Goal: Task Accomplishment & Management: Complete application form

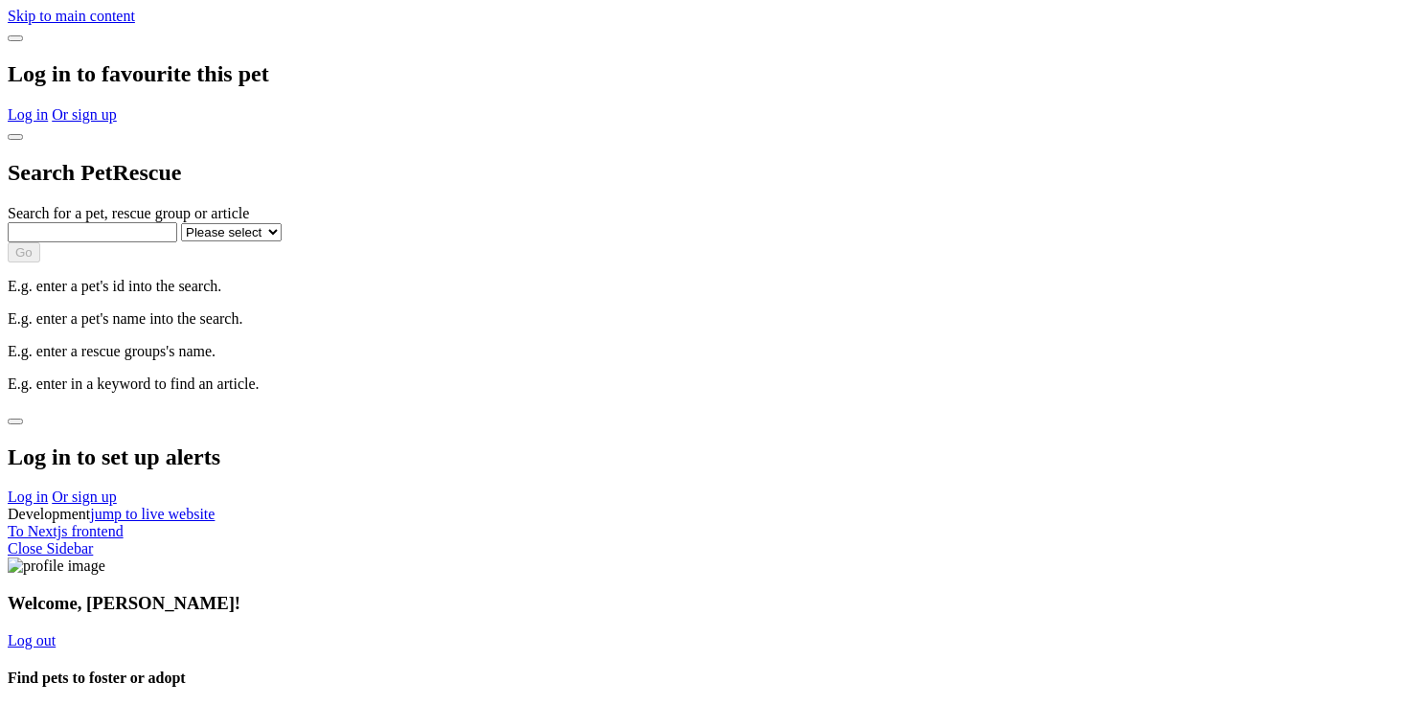
select select "1"
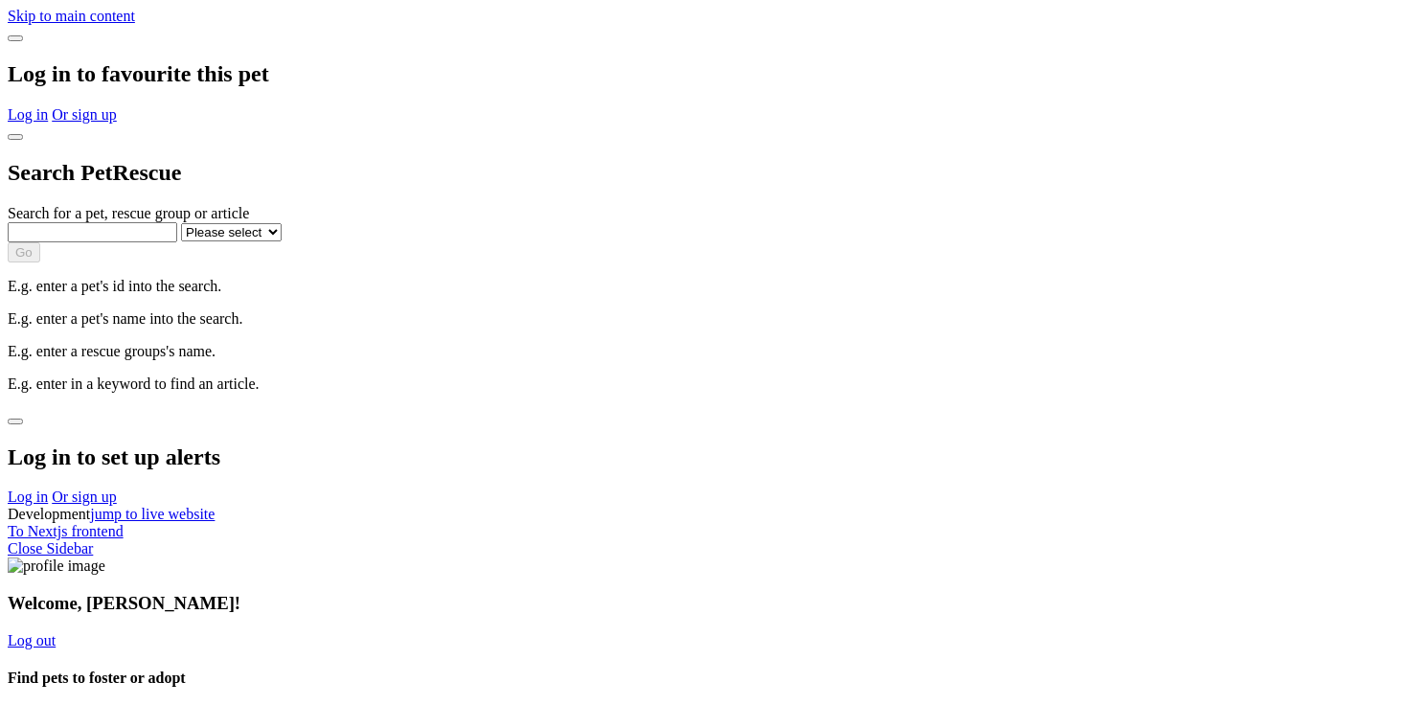
select select "1"
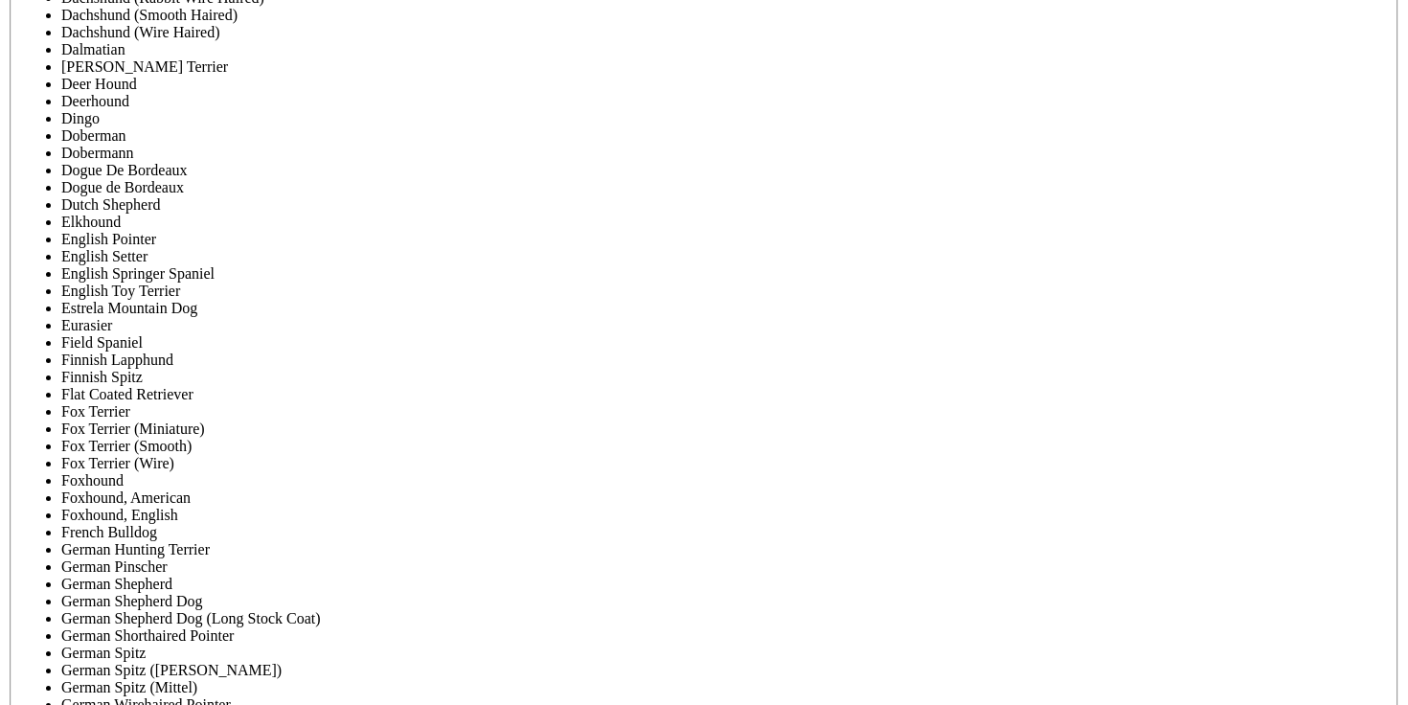
scroll to position [7533, 0]
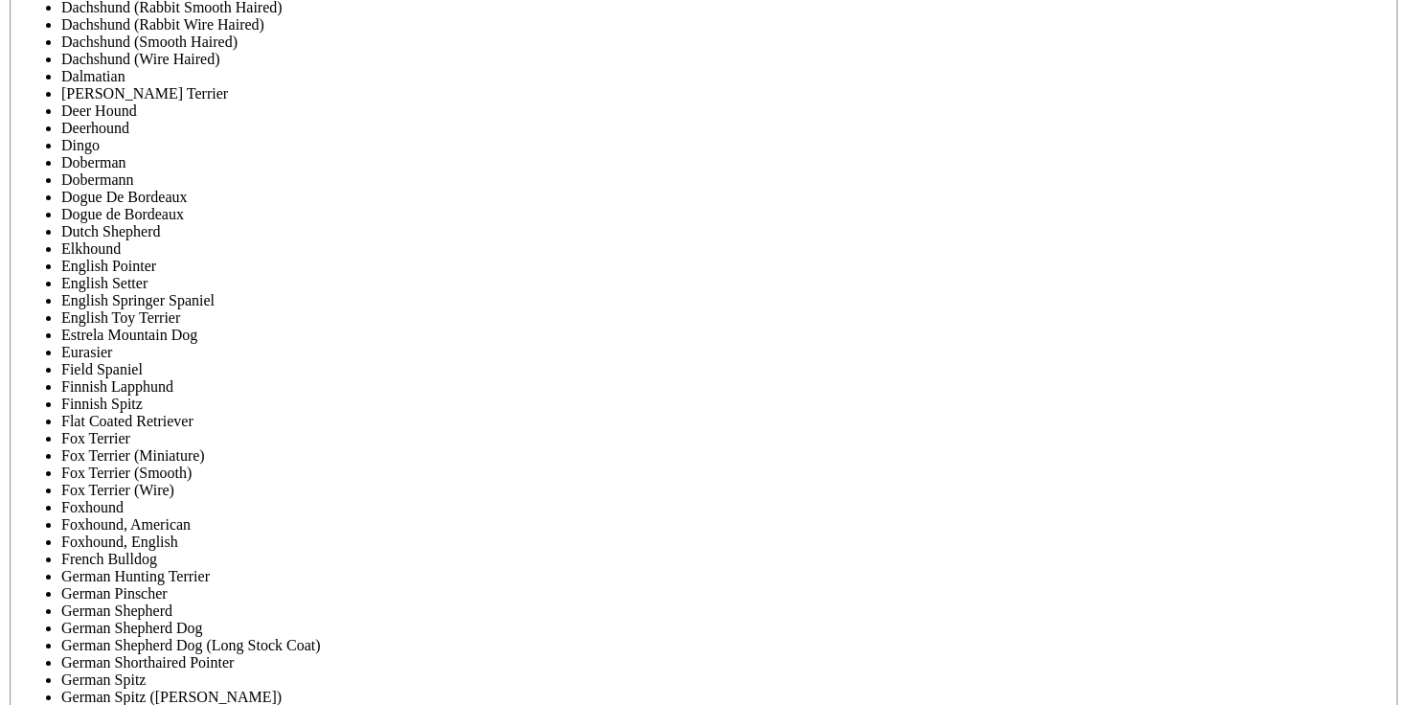
drag, startPoint x: 417, startPoint y: 258, endPoint x: 850, endPoint y: 245, distance: 433.1
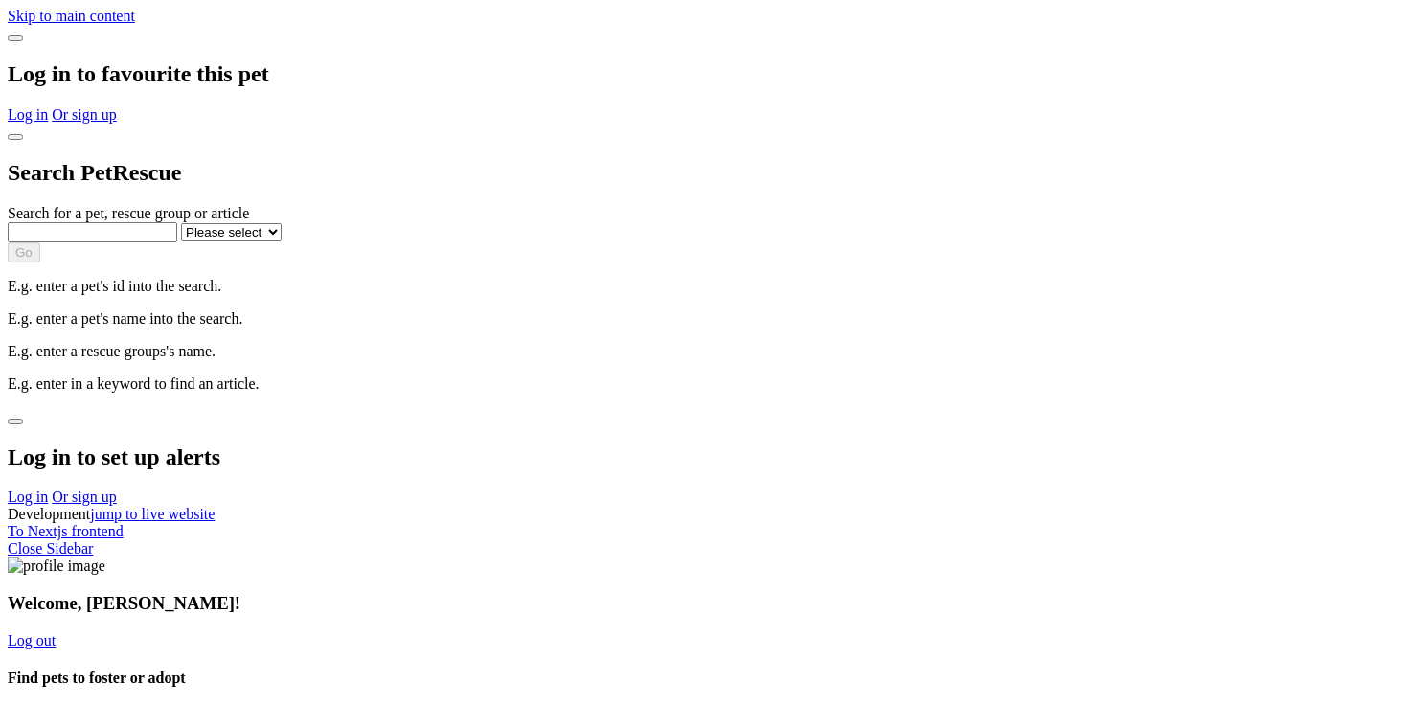
select select "1"
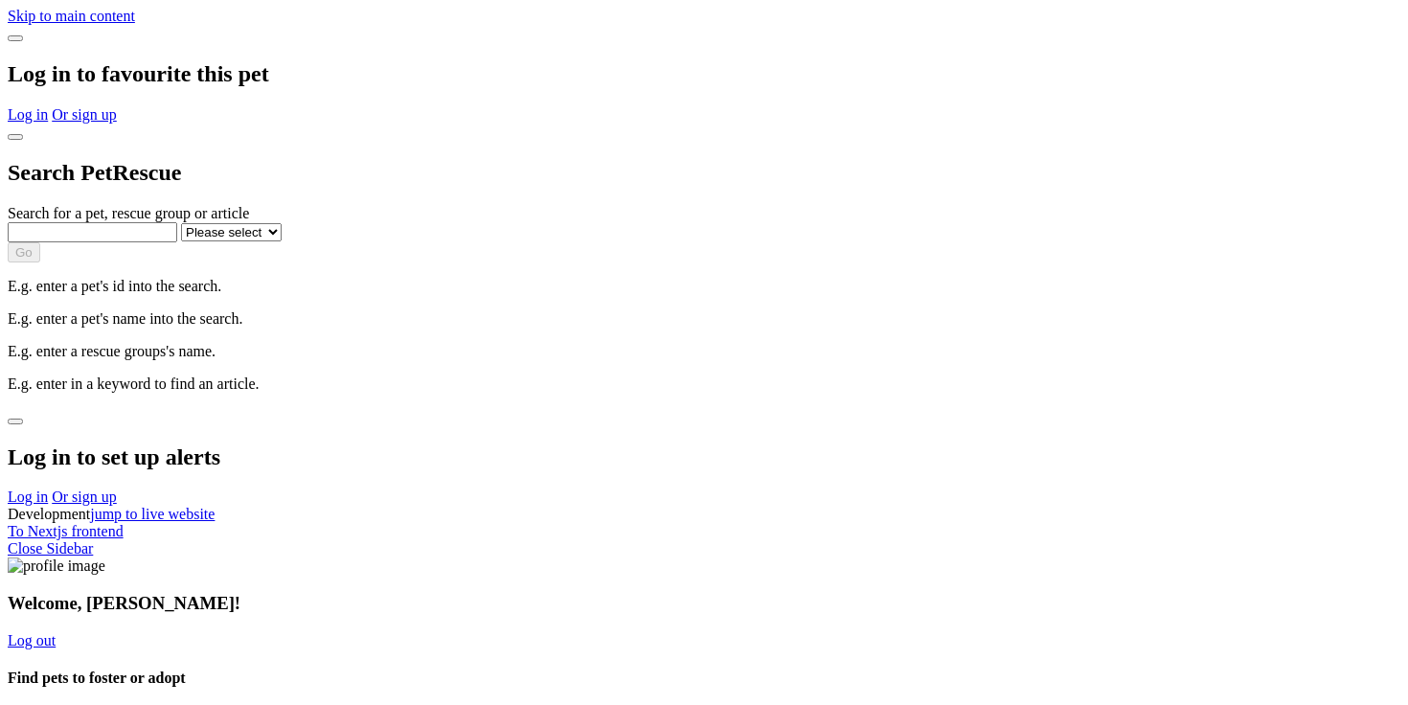
select select "1"
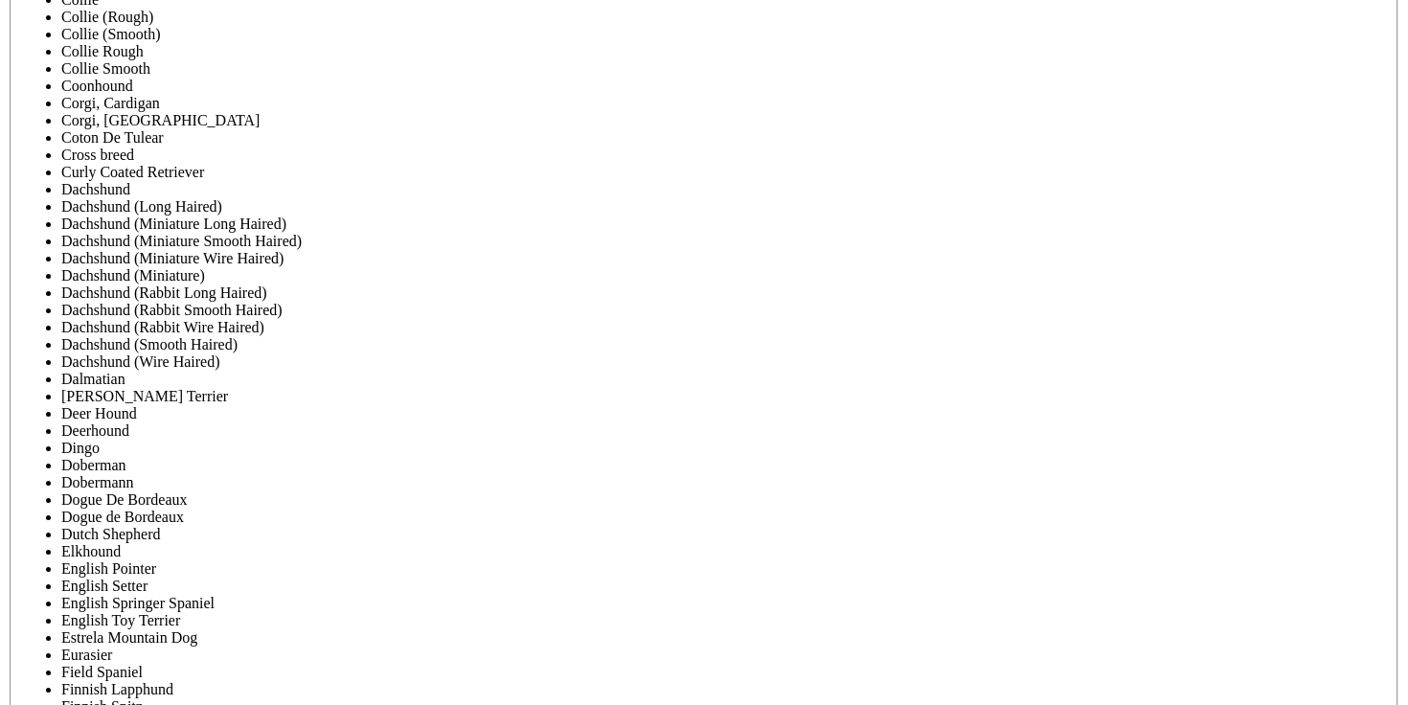
scroll to position [7533, 0]
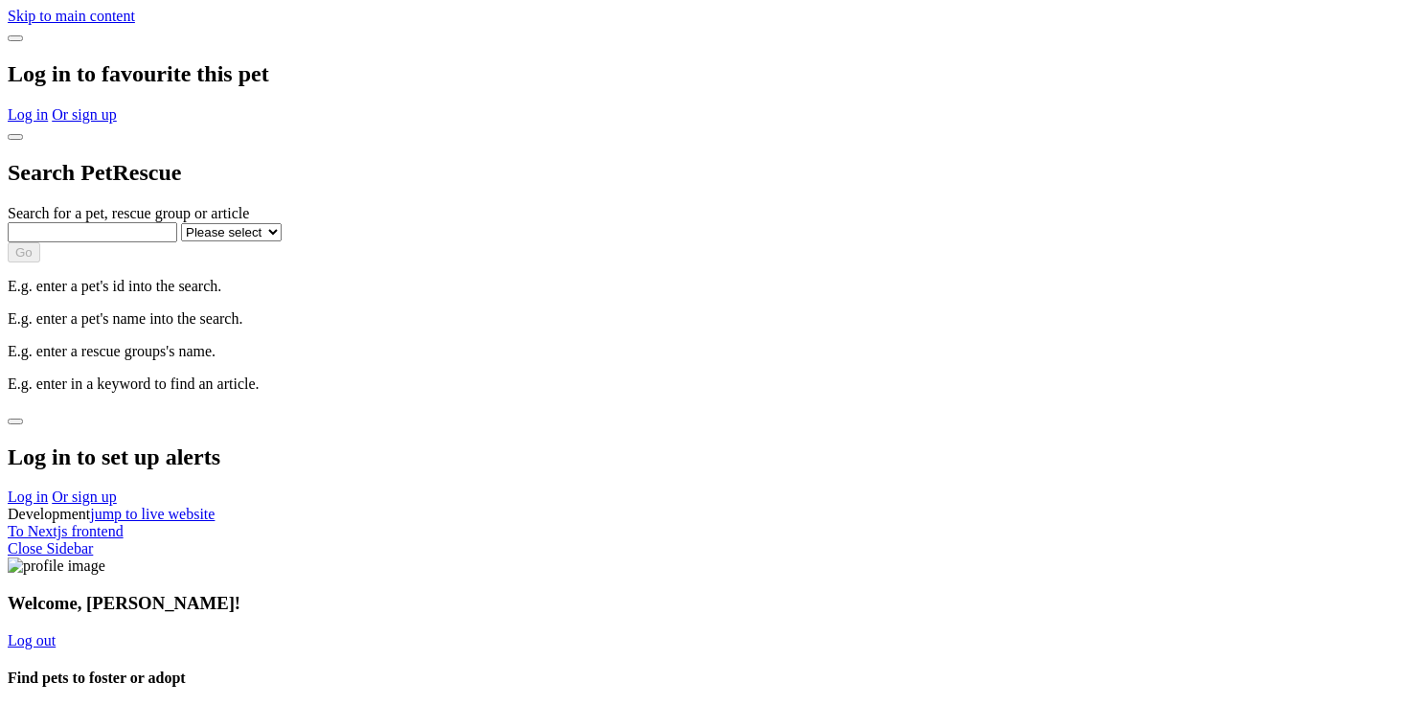
select select "1"
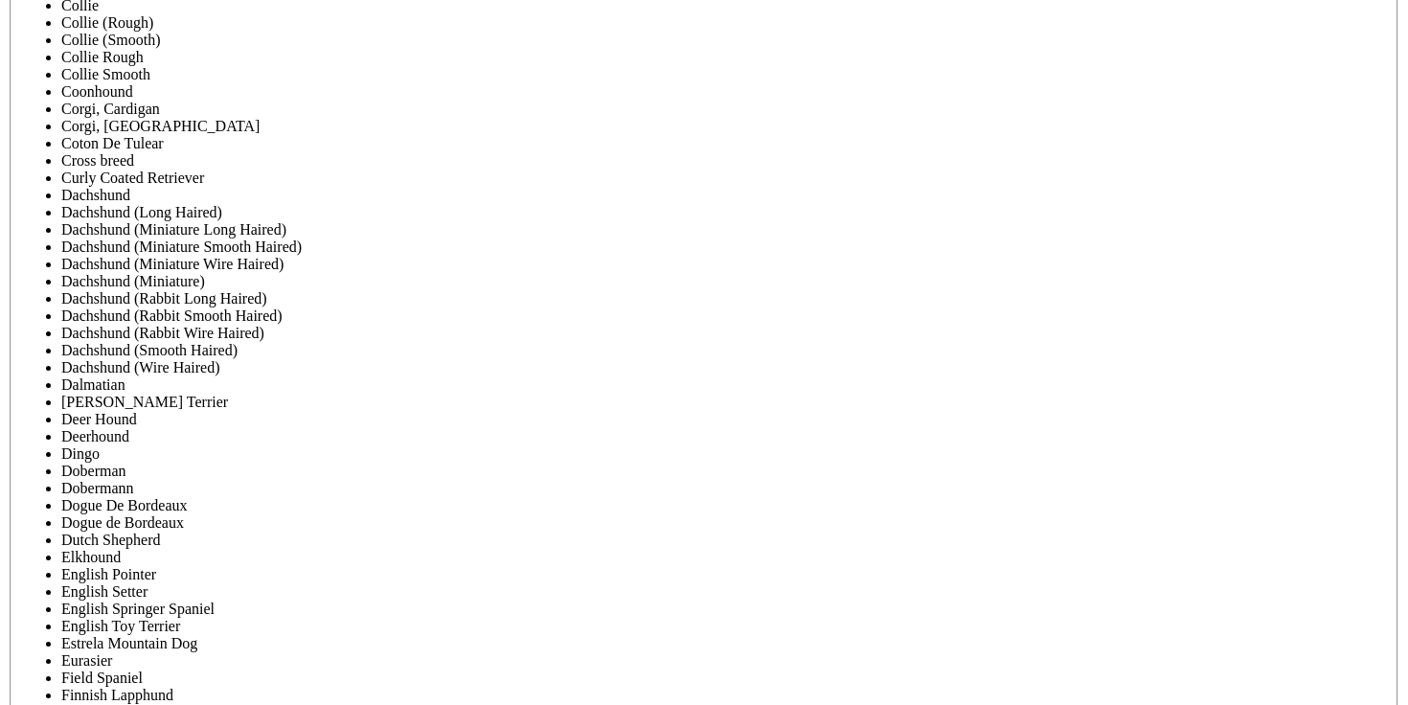
scroll to position [7533, 0]
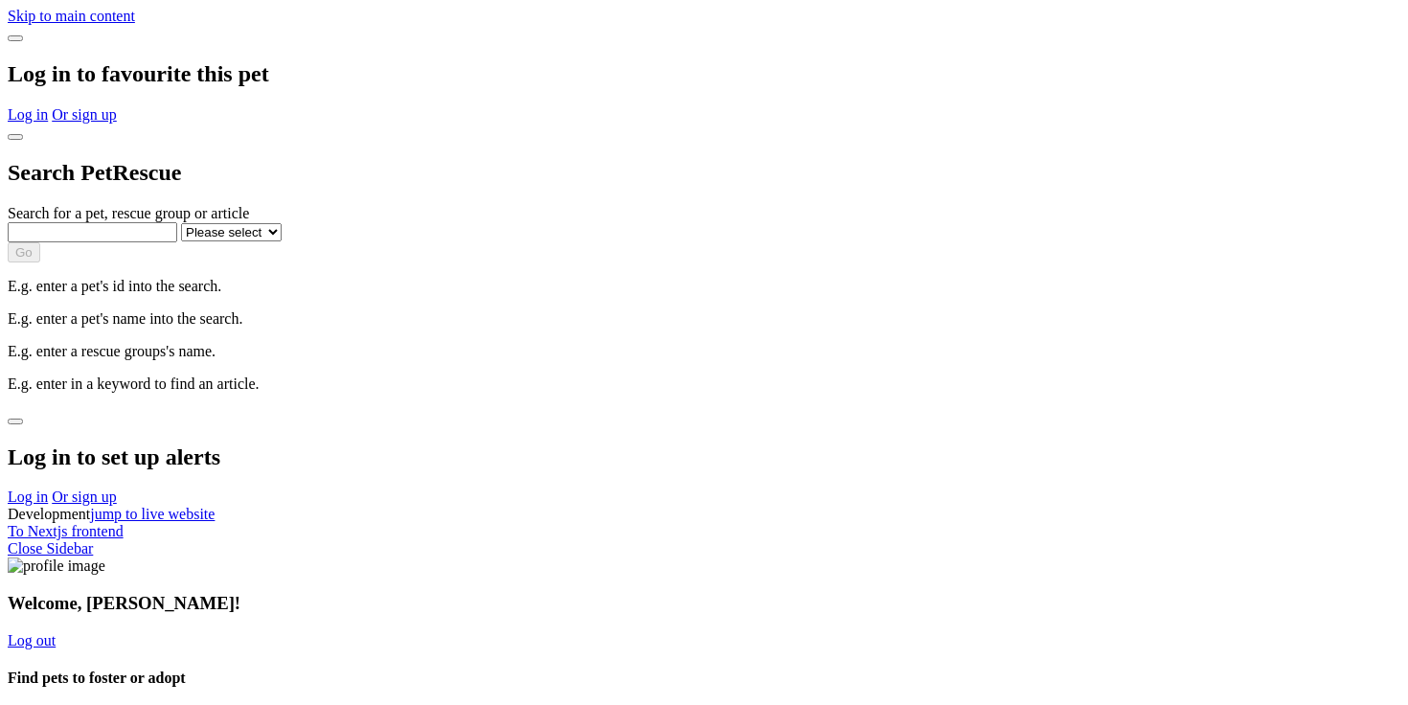
select select "1"
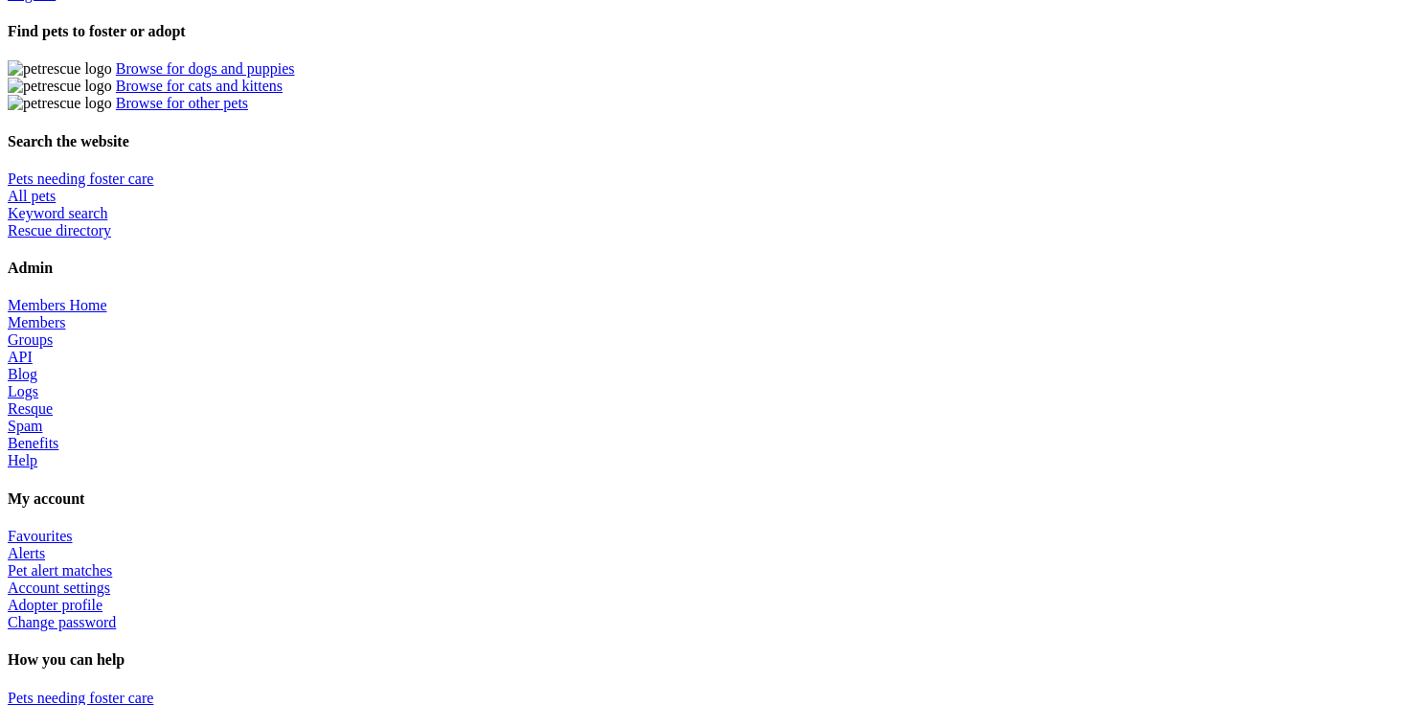
scroll to position [626, 0]
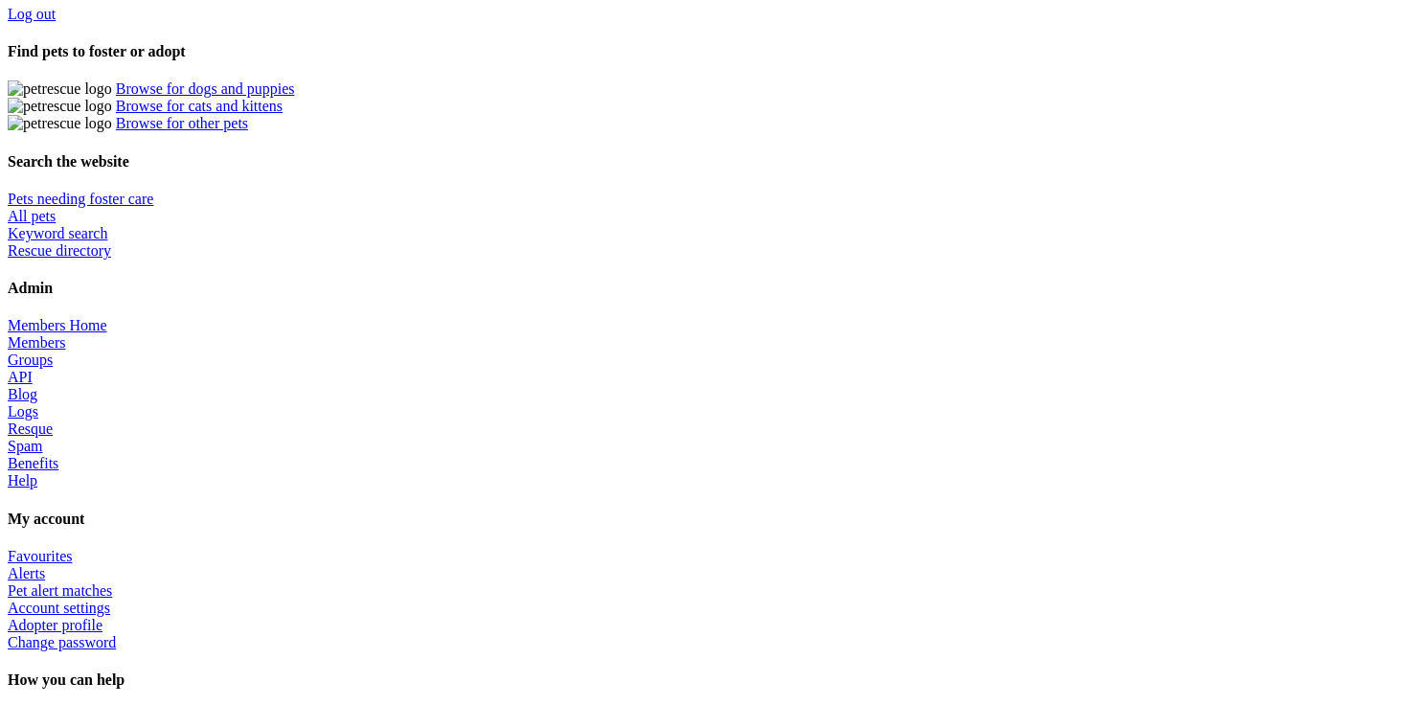
copy li "in_use"
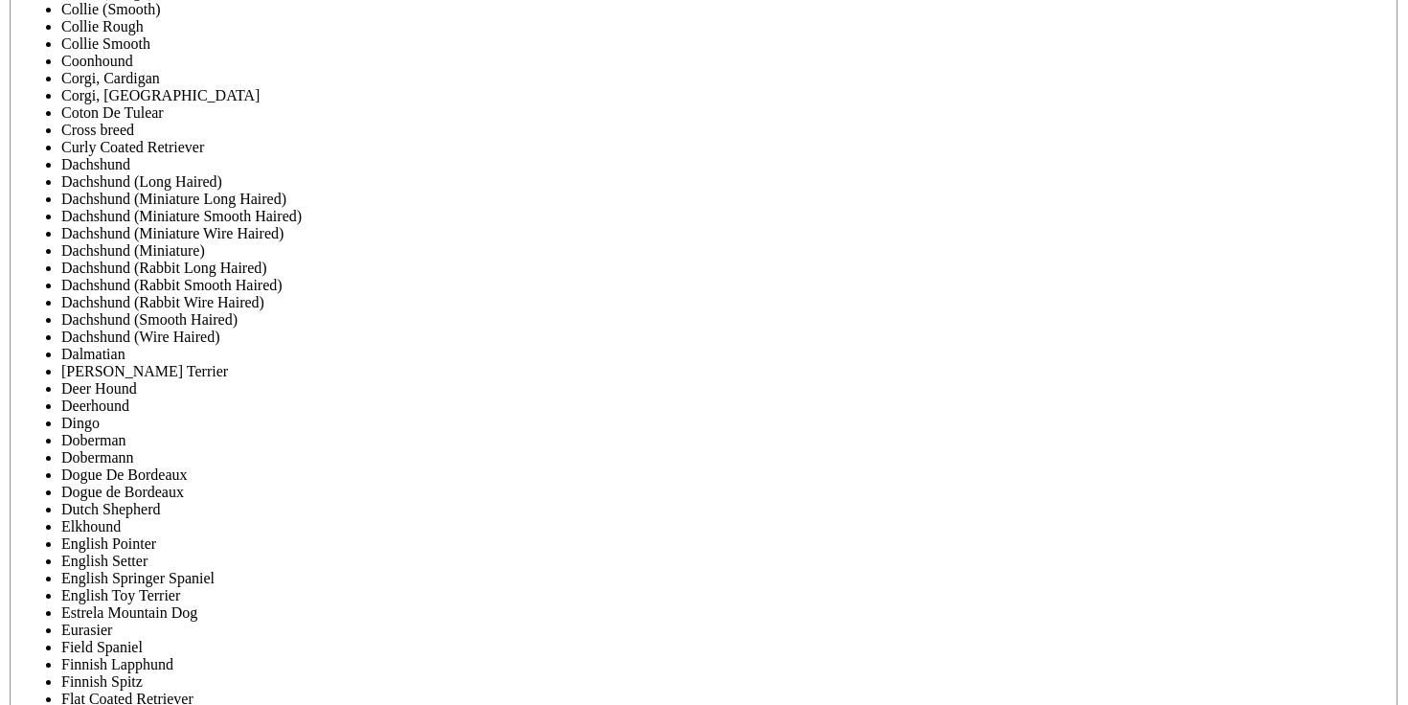
scroll to position [7292, 0]
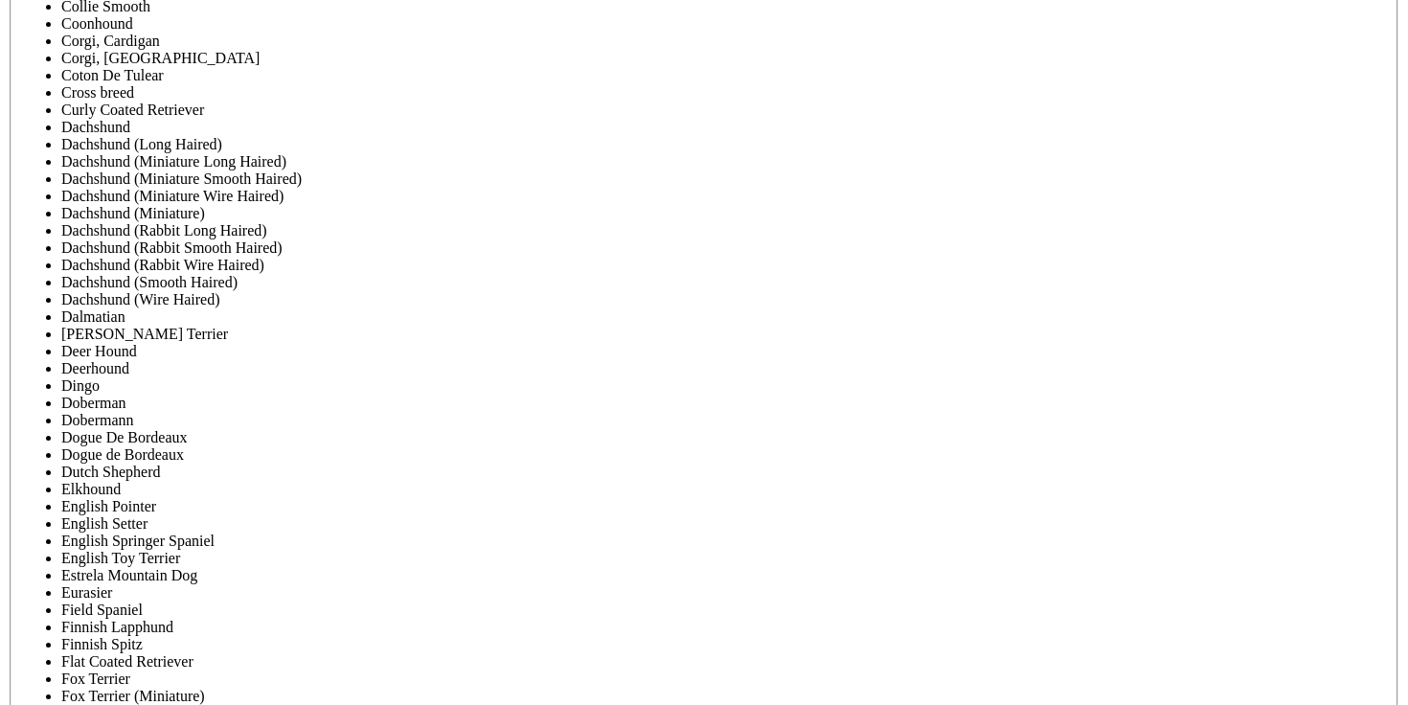
copy p "microchip_number"
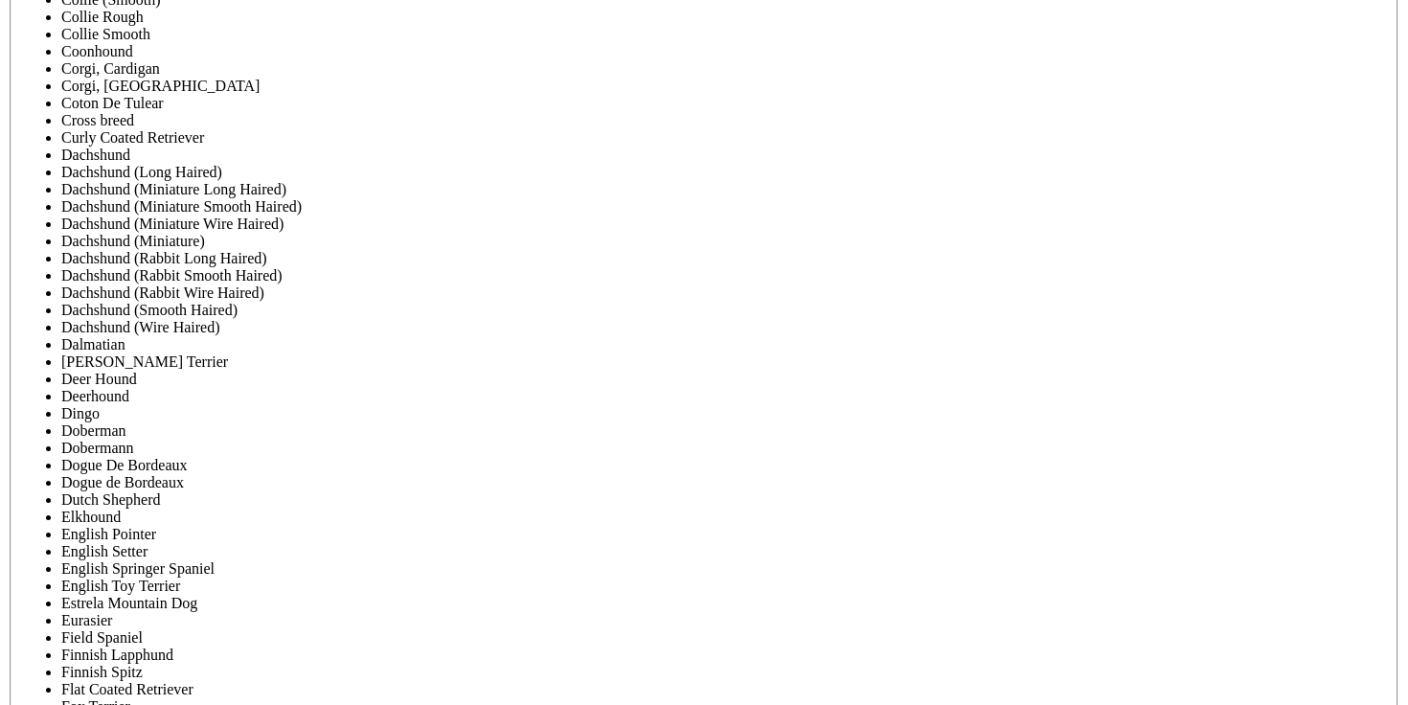
scroll to position [7258, 0]
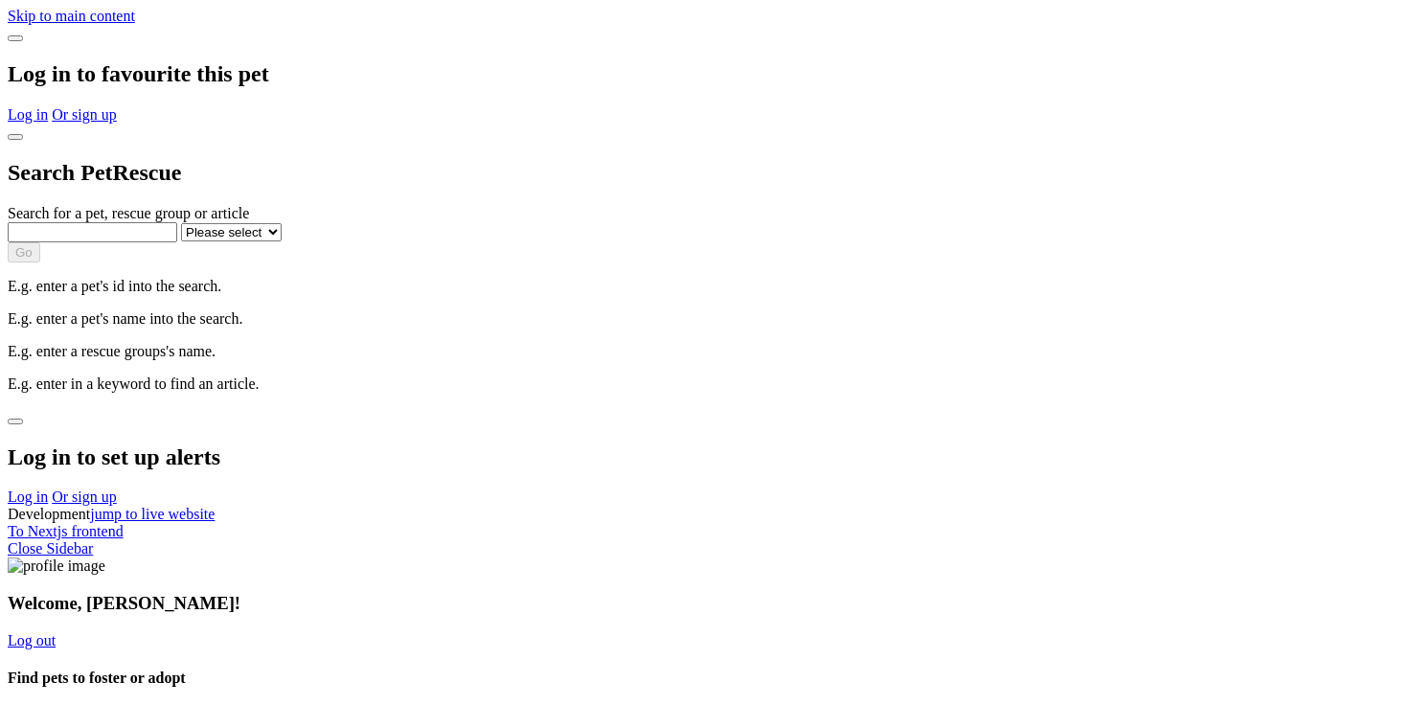
select select "1"
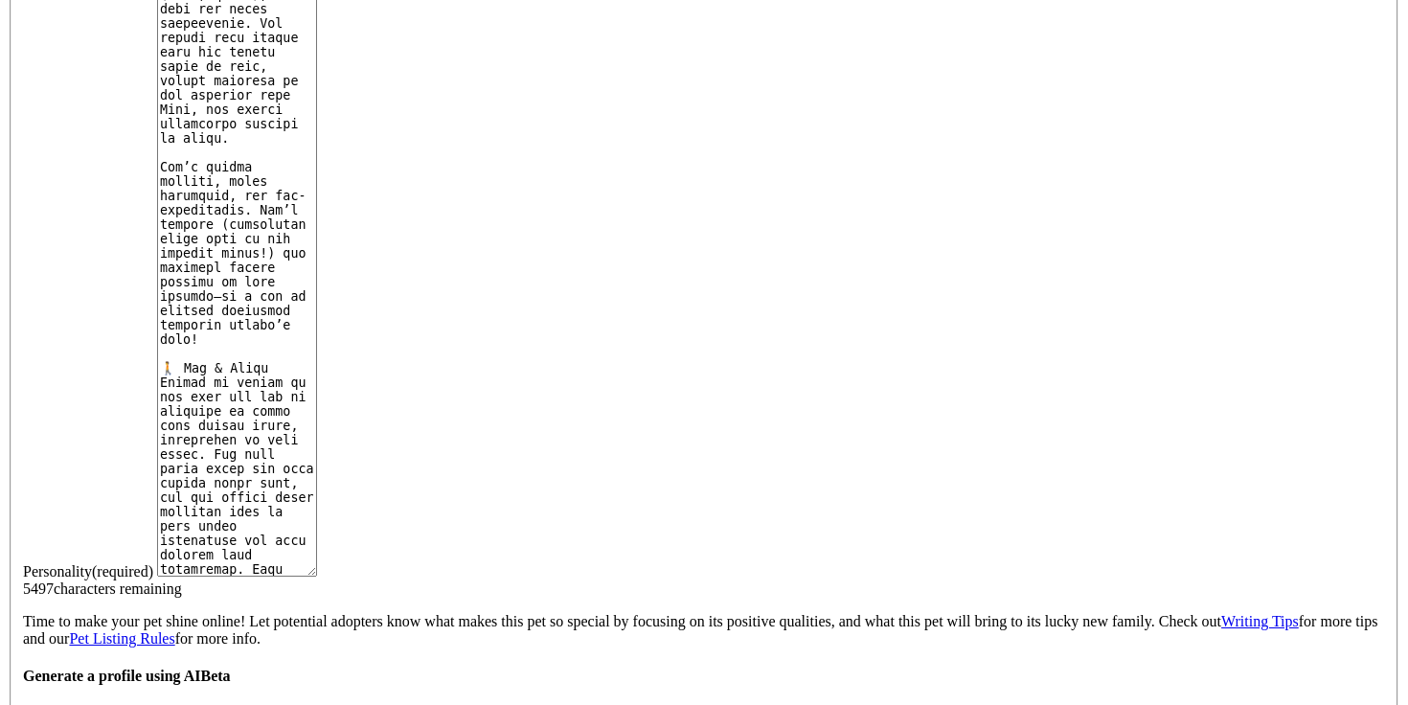
scroll to position [4574, 0]
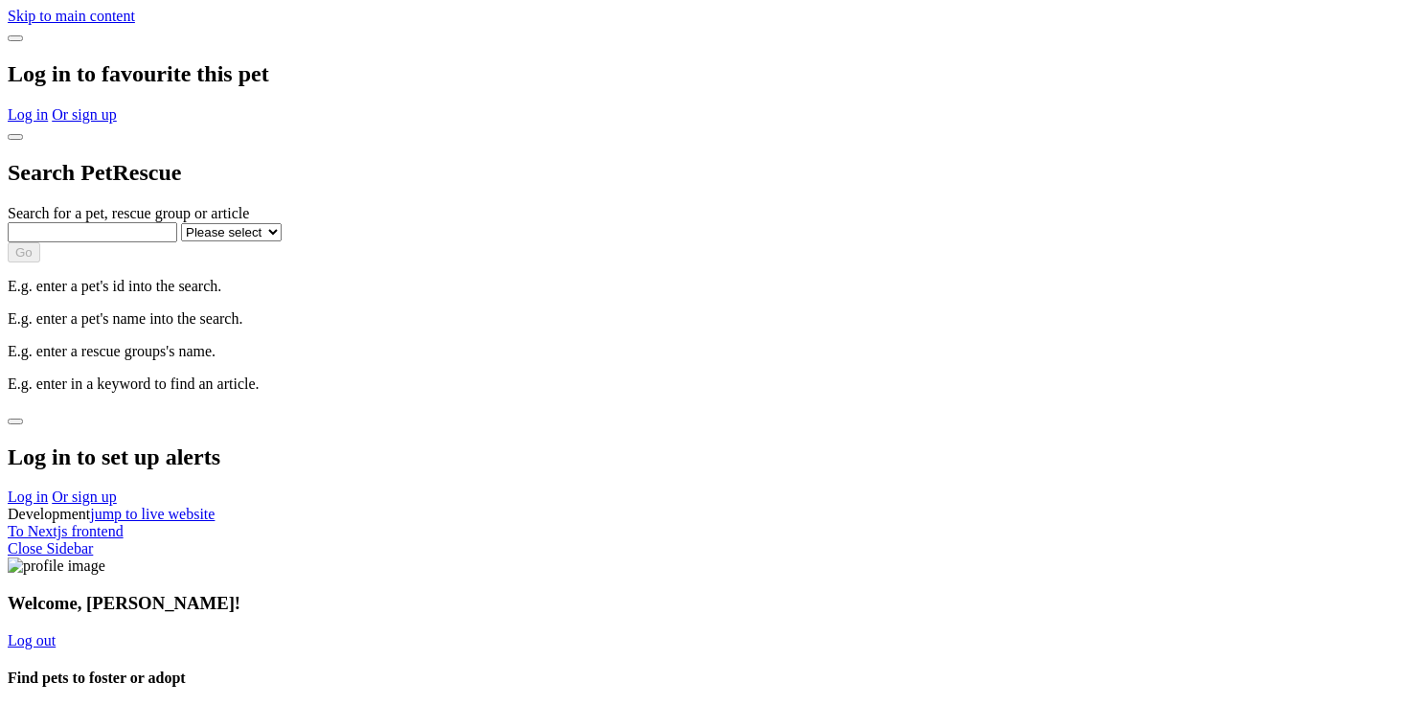
select select "1"
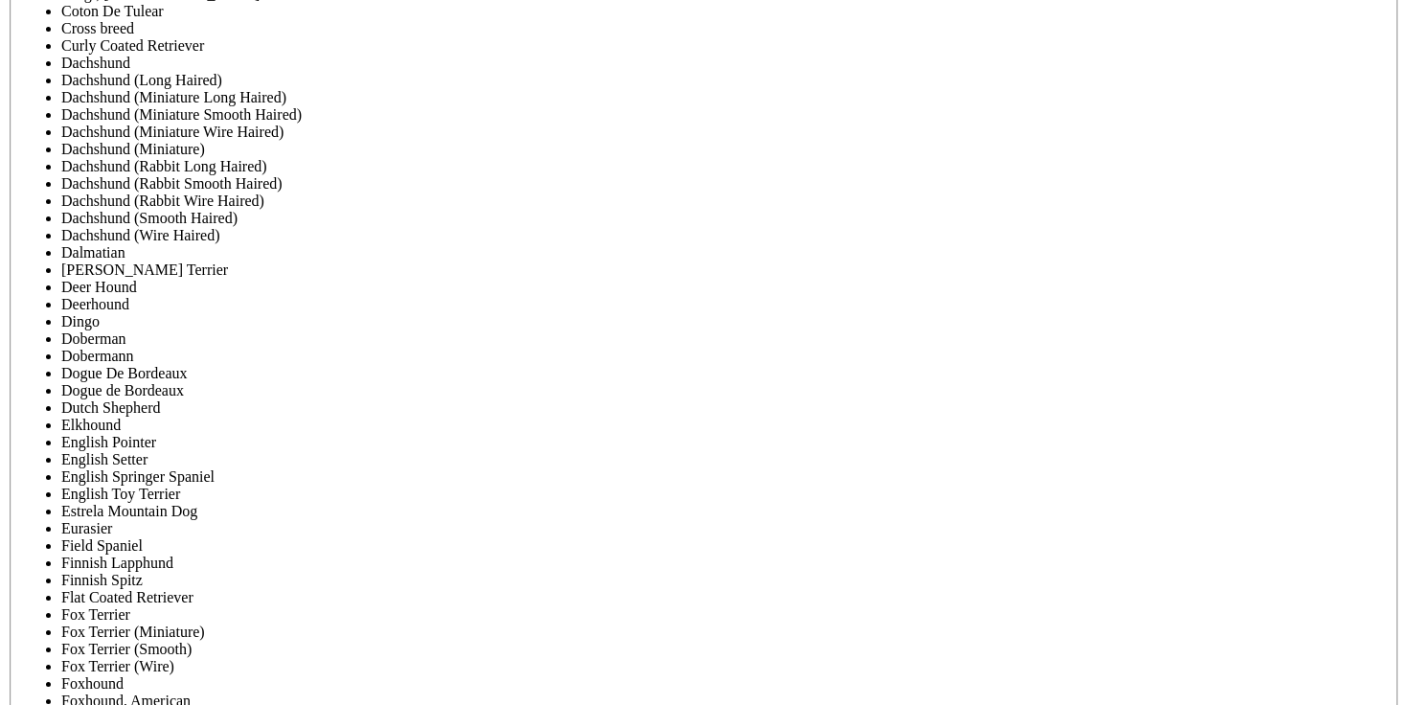
scroll to position [7289, 0]
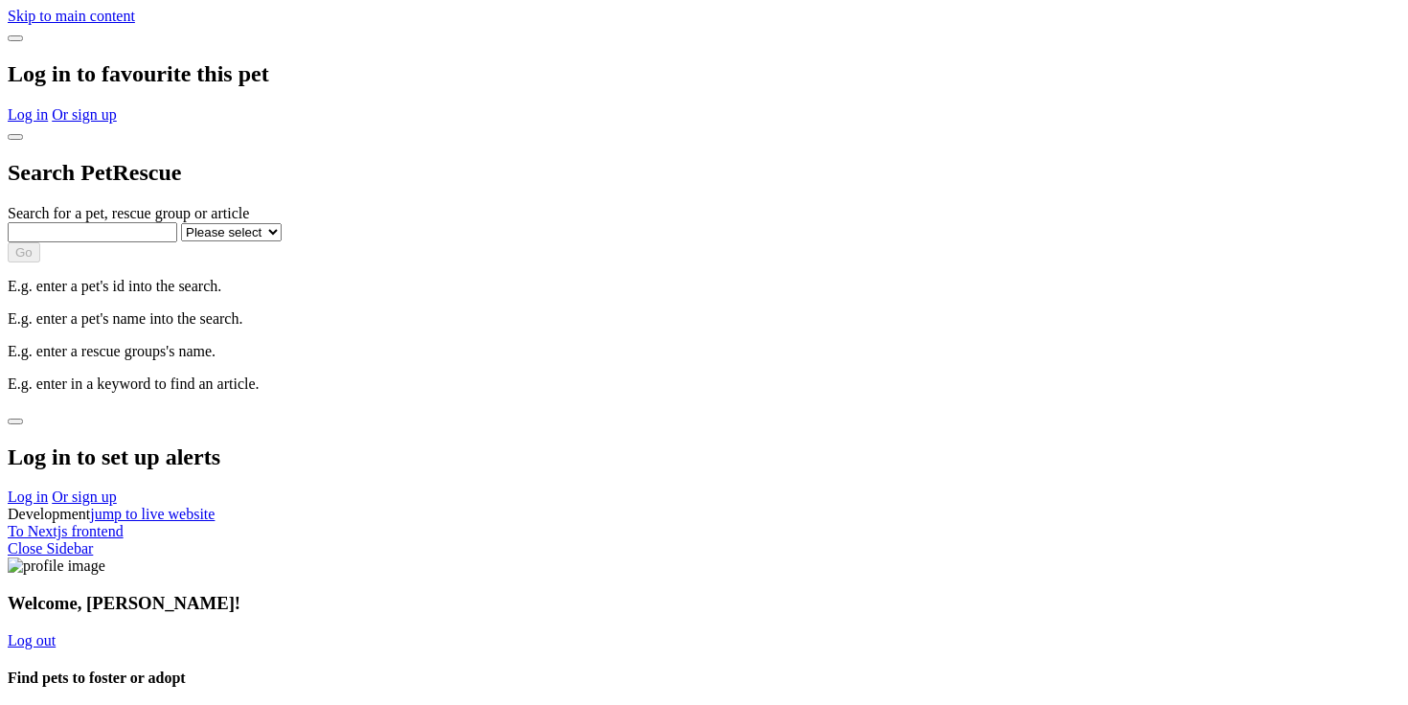
select select "1"
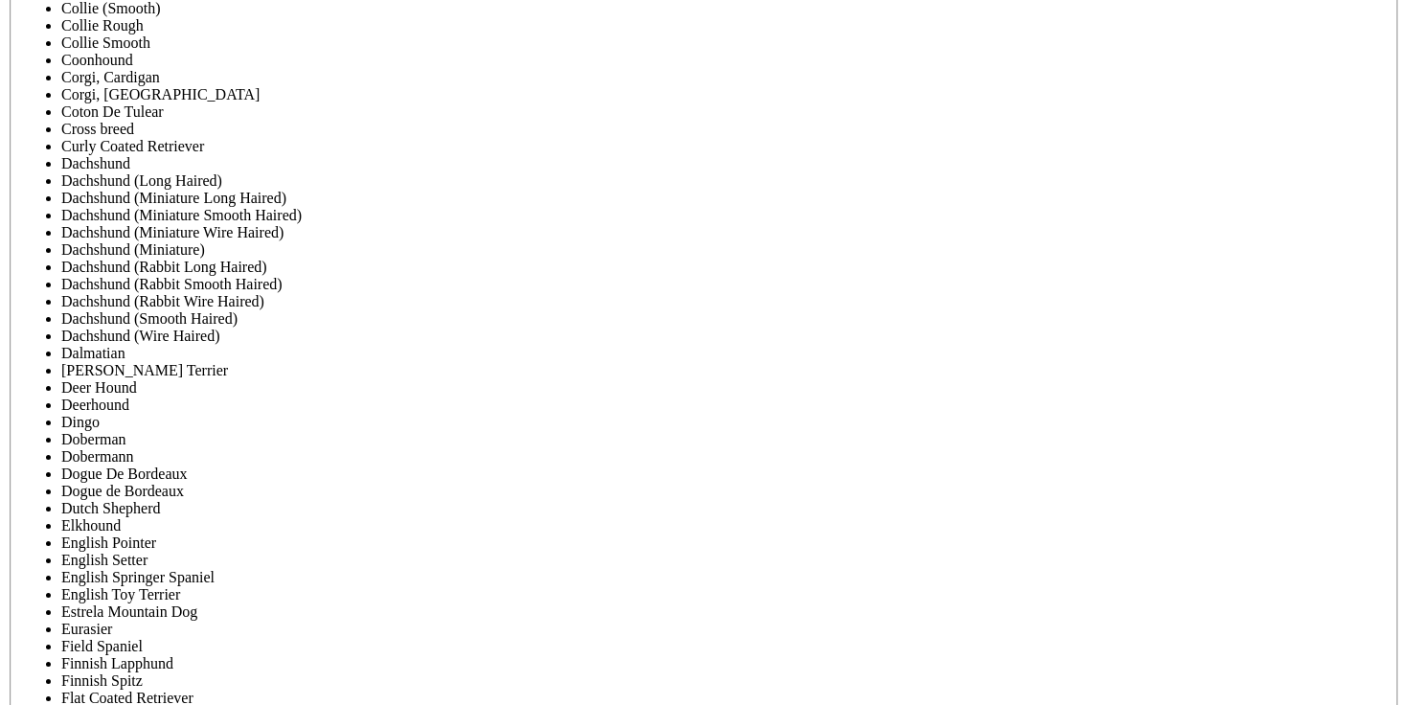
scroll to position [7289, 0]
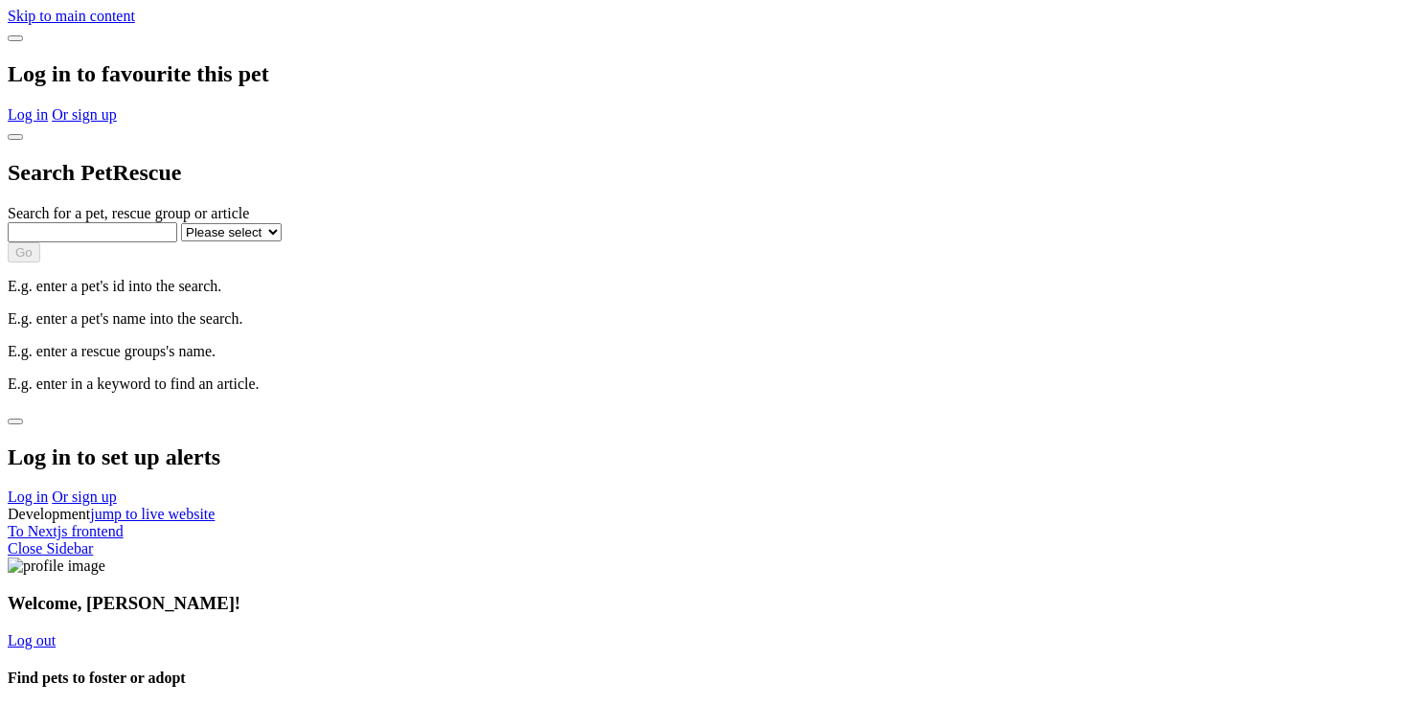
select select "1"
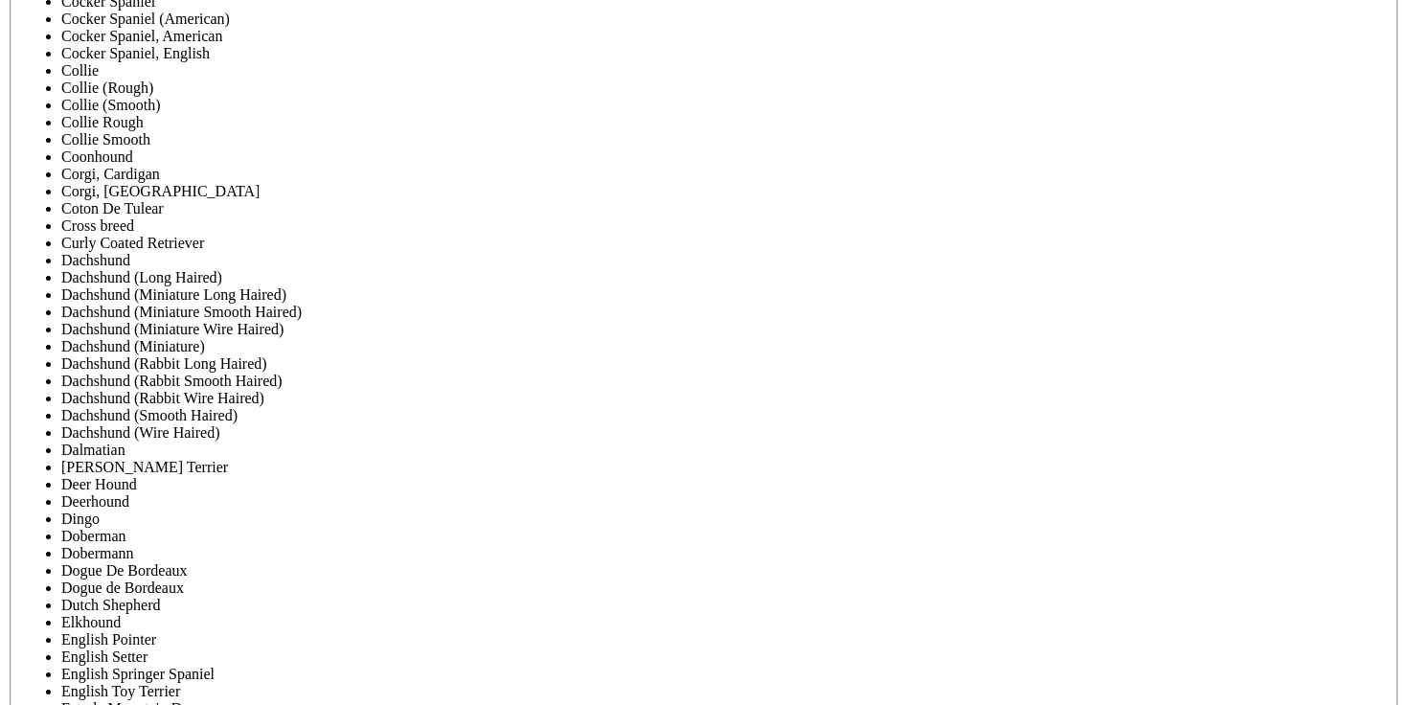
scroll to position [7289, 0]
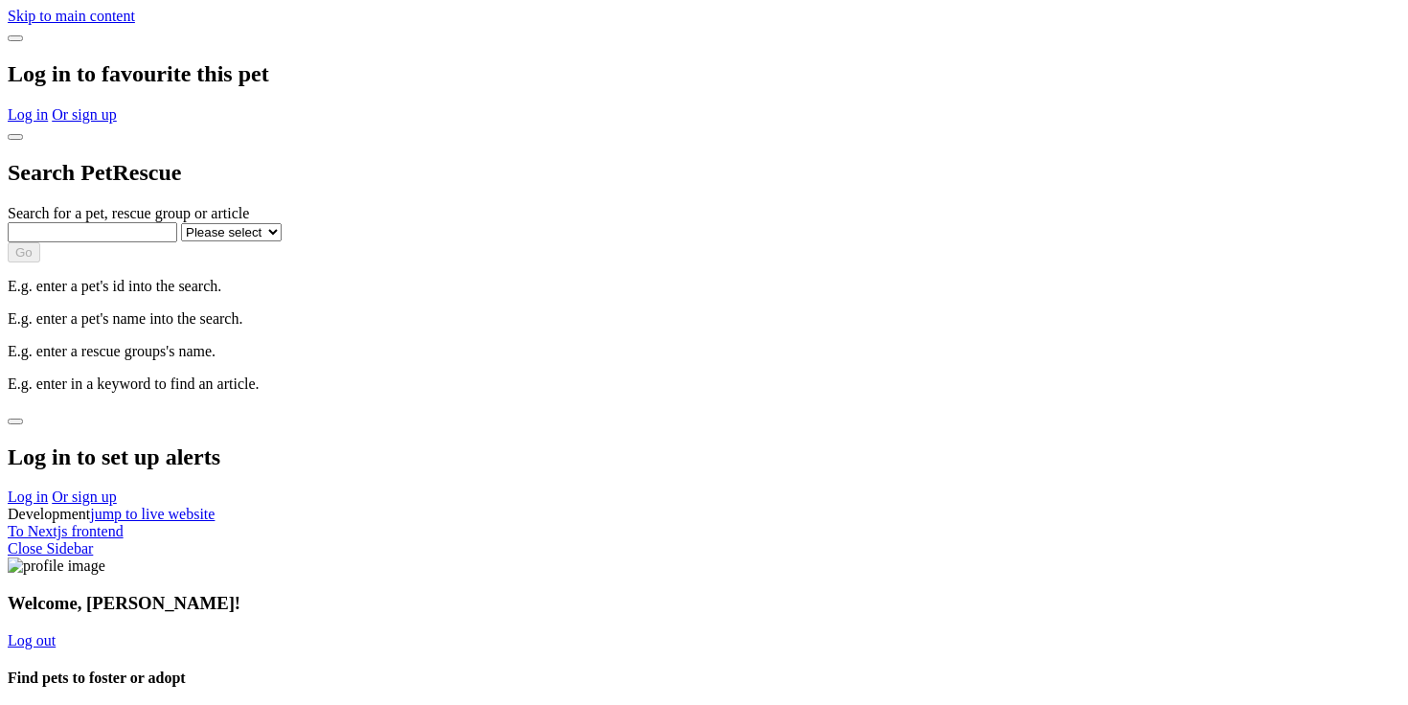
select select "1"
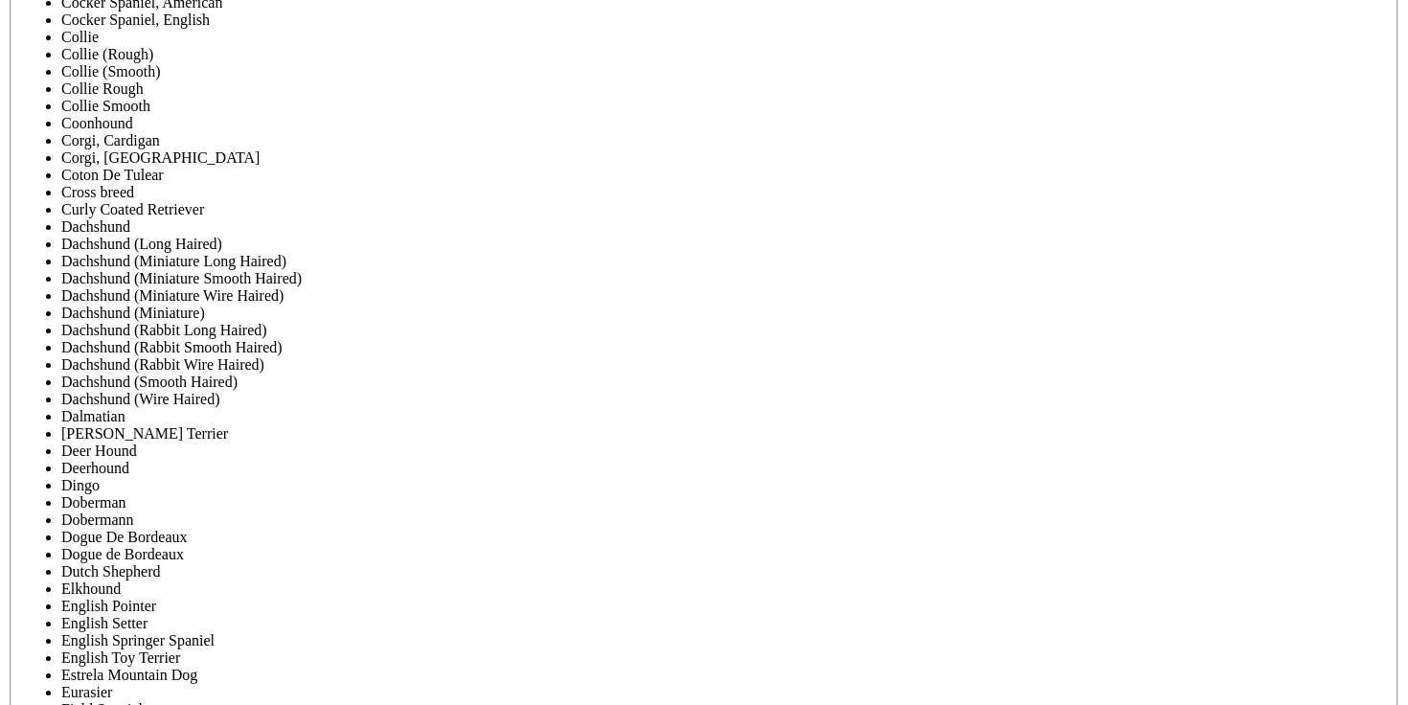
scroll to position [7192, 0]
